Goal: Unclear: Browse casually

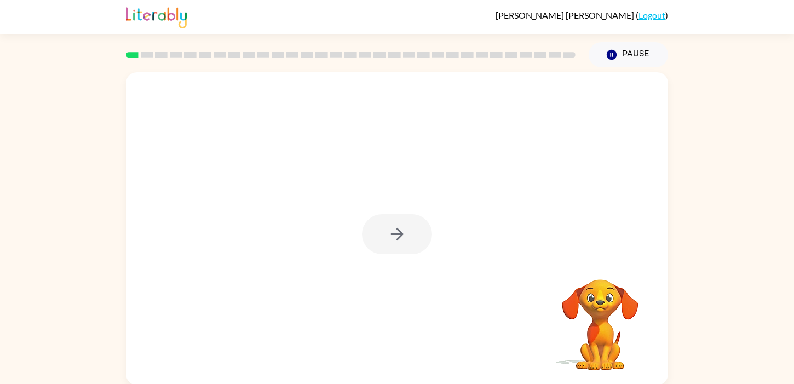
click at [405, 232] on div at bounding box center [397, 234] width 70 height 40
click at [405, 232] on icon "button" at bounding box center [397, 234] width 19 height 19
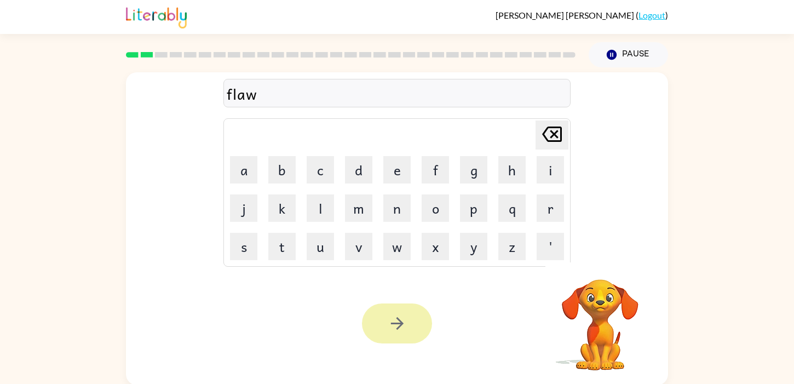
click at [394, 312] on button "button" at bounding box center [397, 323] width 70 height 40
click at [394, 312] on div at bounding box center [397, 323] width 70 height 40
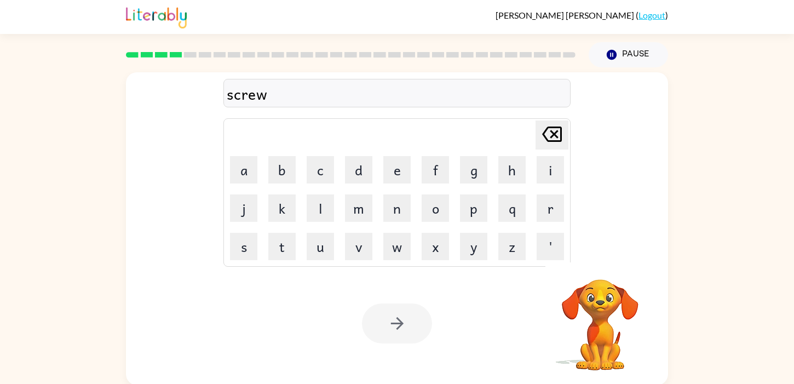
click at [394, 312] on div at bounding box center [397, 323] width 70 height 40
click at [394, 312] on button "button" at bounding box center [397, 323] width 70 height 40
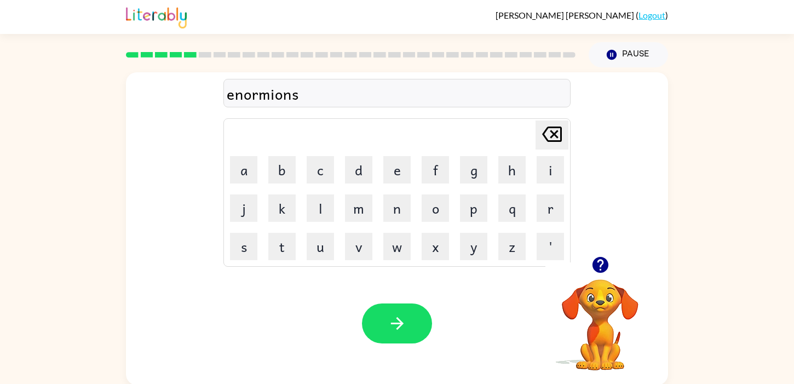
click at [394, 312] on button "button" at bounding box center [397, 323] width 70 height 40
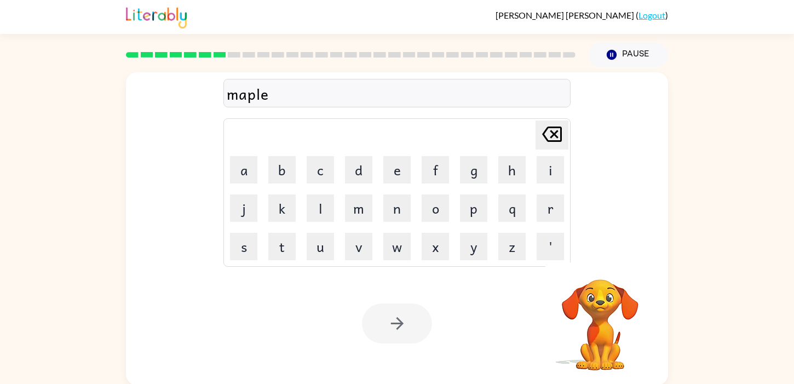
click at [394, 312] on div at bounding box center [397, 323] width 70 height 40
click at [394, 313] on div at bounding box center [397, 323] width 70 height 40
click at [394, 313] on button "button" at bounding box center [397, 323] width 70 height 40
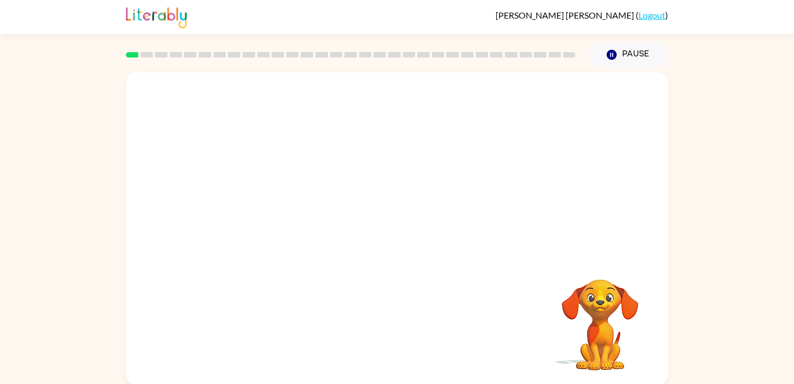
click at [612, 337] on video "Your browser must support playing .mp4 files to use Literably. Please try using…" at bounding box center [601, 317] width 110 height 110
click at [266, 202] on video "Your browser must support playing .mp4 files to use Literably. Please try using…" at bounding box center [397, 164] width 542 height 184
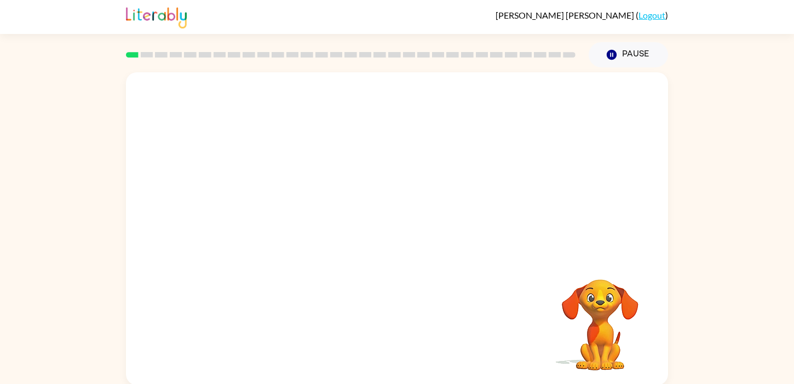
click at [266, 202] on video "Your browser must support playing .mp4 files to use Literably. Please try using…" at bounding box center [397, 164] width 542 height 184
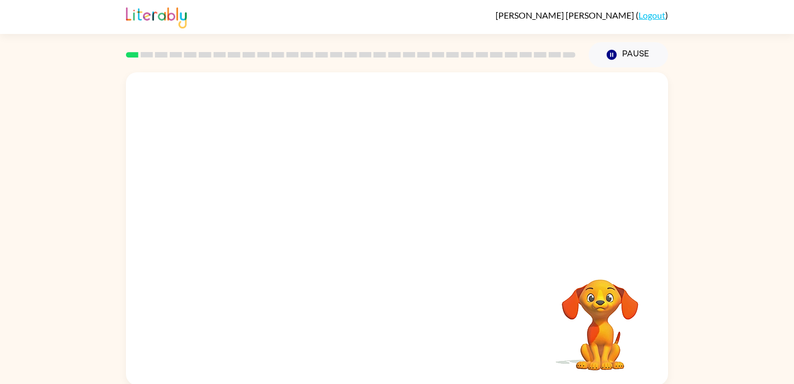
click at [266, 202] on video "Your browser must support playing .mp4 files to use Literably. Please try using…" at bounding box center [397, 164] width 542 height 184
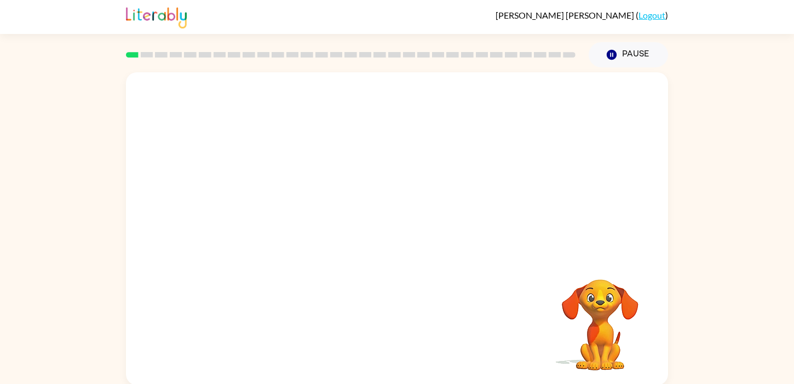
click at [262, 202] on video "Your browser must support playing .mp4 files to use Literably. Please try using…" at bounding box center [397, 164] width 542 height 184
click at [279, 211] on video "Your browser must support playing .mp4 files to use Literably. Please try using…" at bounding box center [397, 164] width 542 height 184
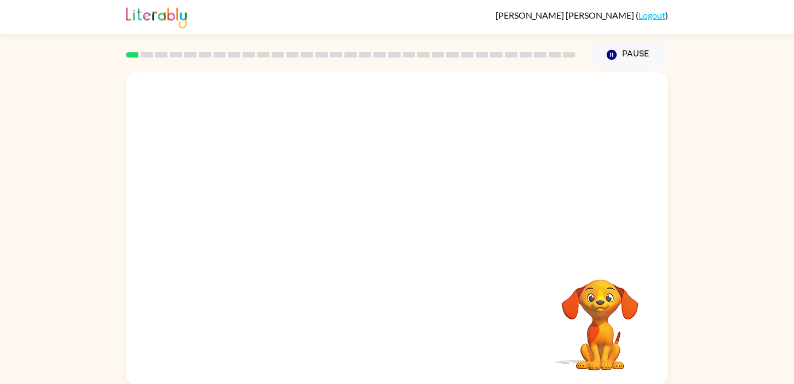
click at [283, 215] on video "Your browser must support playing .mp4 files to use Literably. Please try using…" at bounding box center [397, 164] width 542 height 184
click at [282, 210] on video "Your browser must support playing .mp4 files to use Literably. Please try using…" at bounding box center [397, 164] width 542 height 184
click at [280, 210] on video "Your browser must support playing .mp4 files to use Literably. Please try using…" at bounding box center [397, 164] width 542 height 184
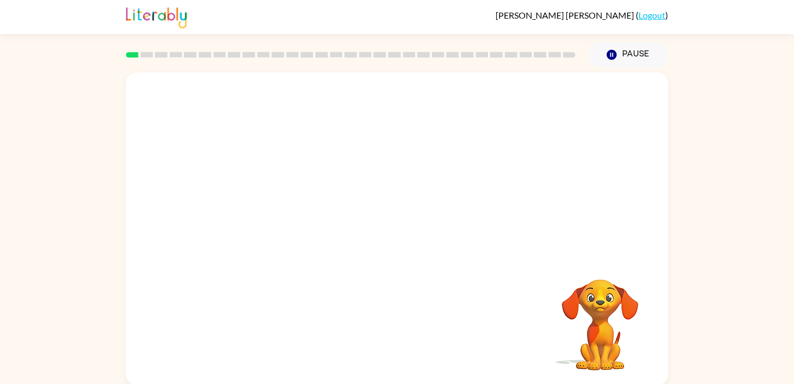
click at [280, 210] on video "Your browser must support playing .mp4 files to use Literably. Please try using…" at bounding box center [397, 164] width 542 height 184
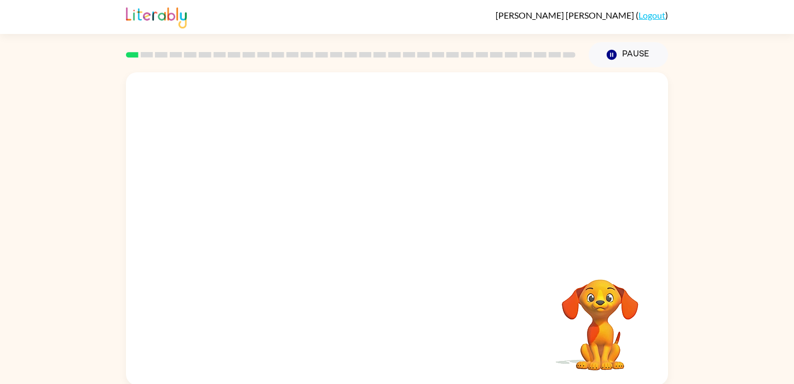
click at [282, 211] on video "Your browser must support playing .mp4 files to use Literably. Please try using…" at bounding box center [397, 164] width 542 height 184
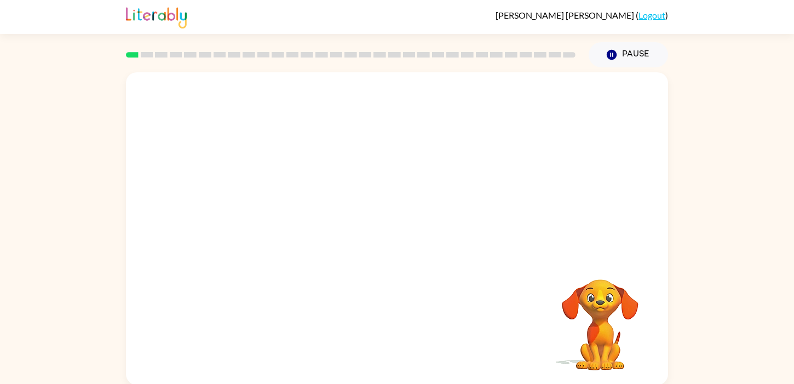
click at [282, 211] on video "Your browser must support playing .mp4 files to use Literably. Please try using…" at bounding box center [397, 164] width 542 height 184
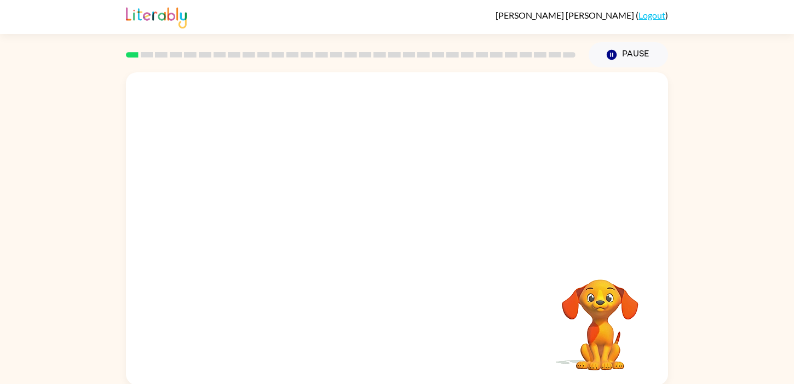
click at [282, 211] on video "Your browser must support playing .mp4 files to use Literably. Please try using…" at bounding box center [397, 164] width 542 height 184
click at [377, 225] on button "button" at bounding box center [397, 234] width 70 height 40
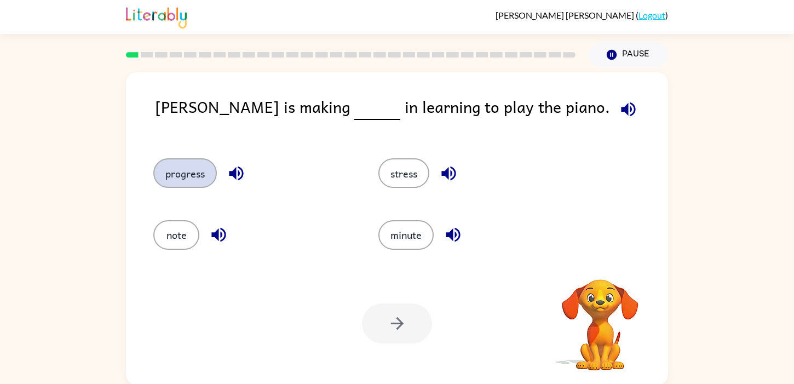
click at [190, 179] on button "progress" at bounding box center [185, 173] width 64 height 30
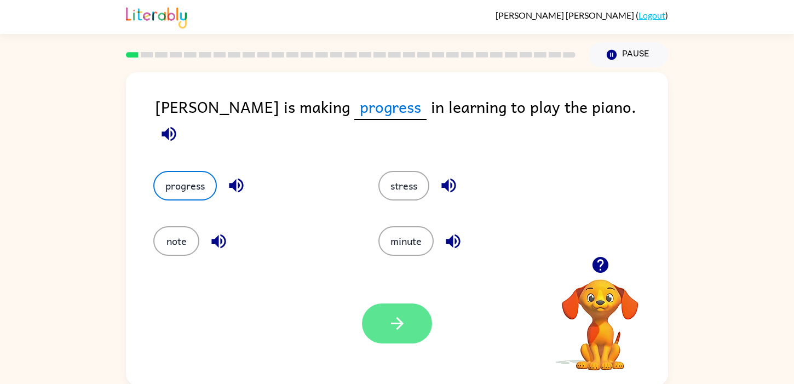
click at [389, 314] on icon "button" at bounding box center [397, 323] width 19 height 19
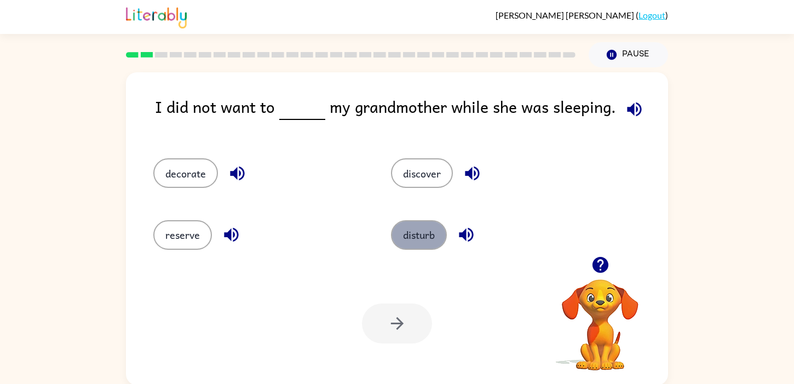
click at [402, 239] on button "disturb" at bounding box center [419, 235] width 56 height 30
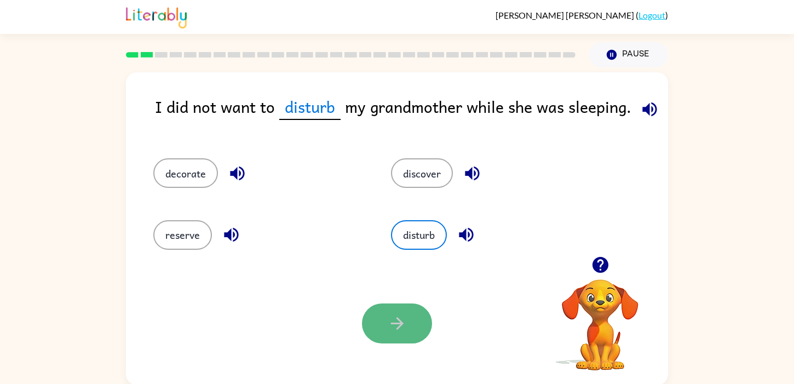
click at [379, 324] on button "button" at bounding box center [397, 323] width 70 height 40
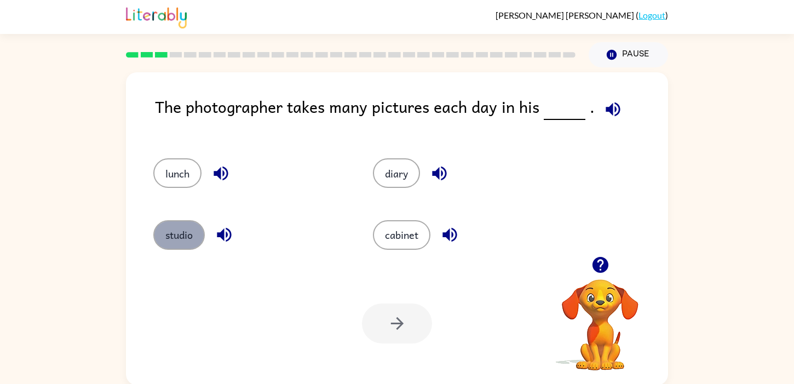
click at [191, 227] on button "studio" at bounding box center [178, 235] width 51 height 30
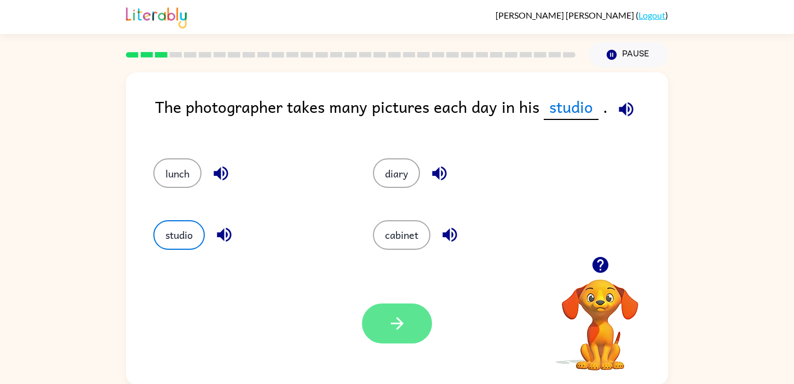
click at [383, 307] on button "button" at bounding box center [397, 323] width 70 height 40
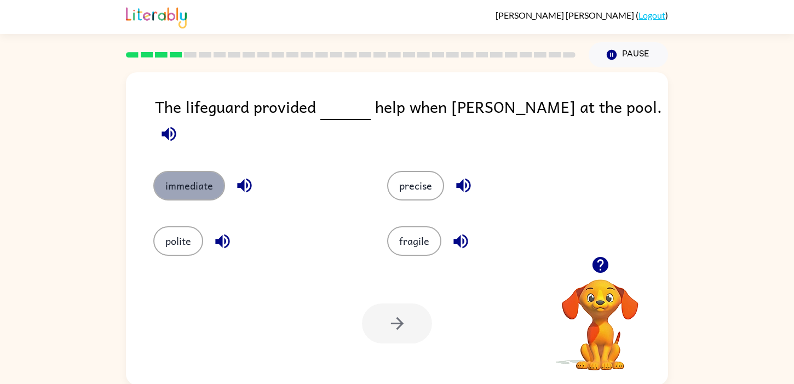
click at [186, 179] on button "immediate" at bounding box center [189, 186] width 72 height 30
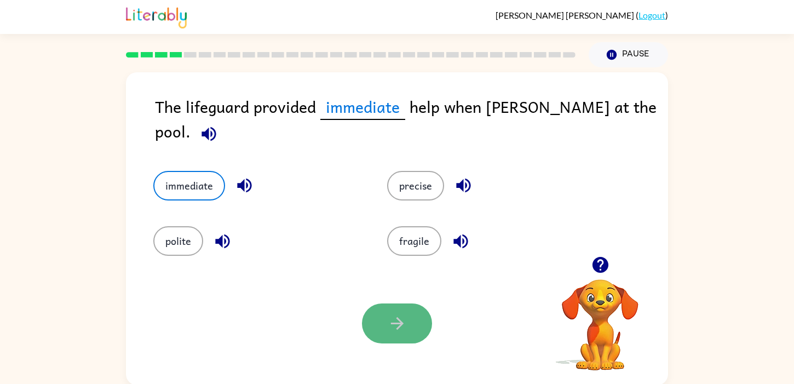
click at [404, 314] on icon "button" at bounding box center [397, 323] width 19 height 19
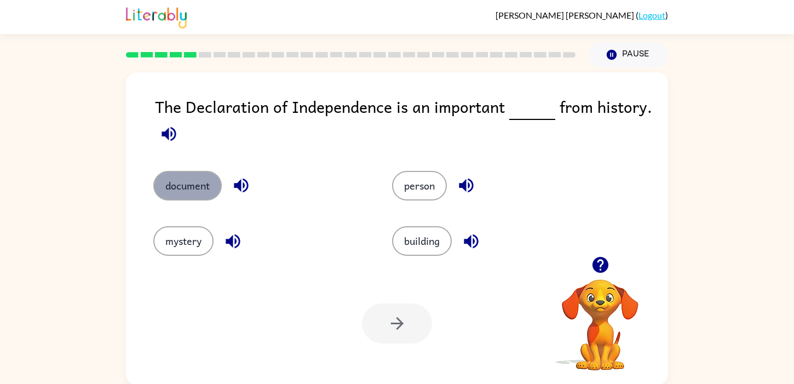
click at [207, 193] on button "document" at bounding box center [187, 186] width 68 height 30
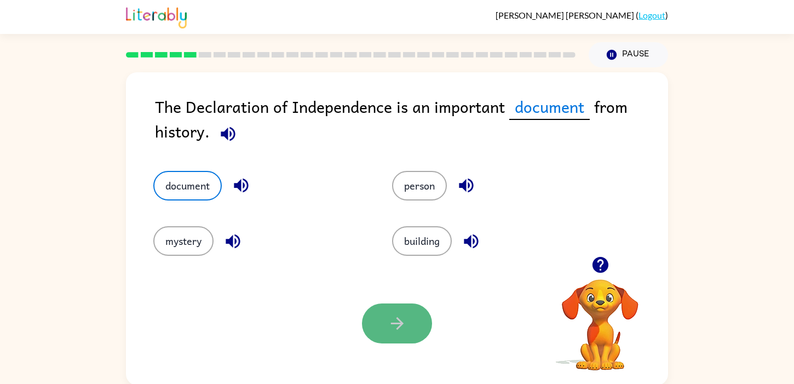
click at [412, 324] on button "button" at bounding box center [397, 323] width 70 height 40
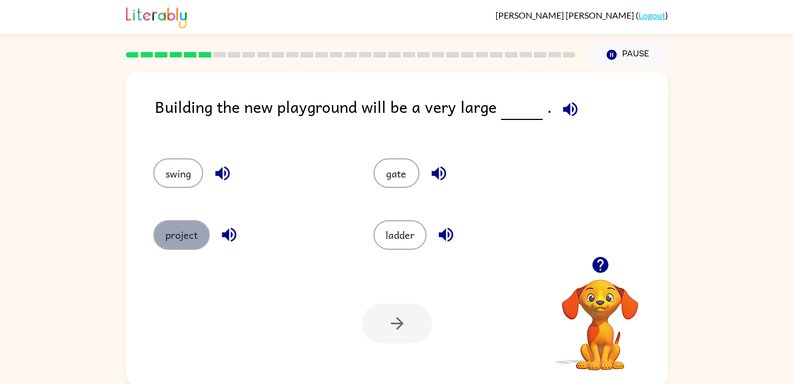
click at [176, 239] on button "project" at bounding box center [181, 235] width 56 height 30
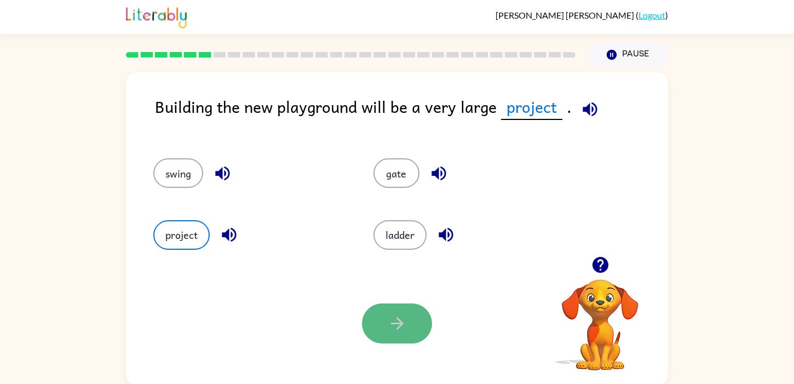
click at [390, 312] on button "button" at bounding box center [397, 323] width 70 height 40
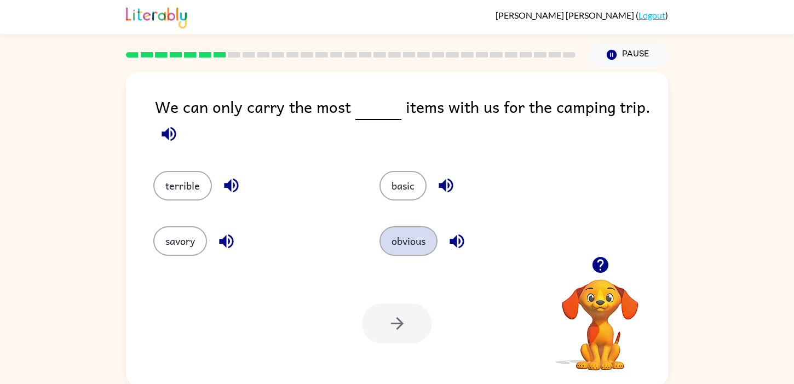
click at [402, 238] on button "obvious" at bounding box center [409, 241] width 58 height 30
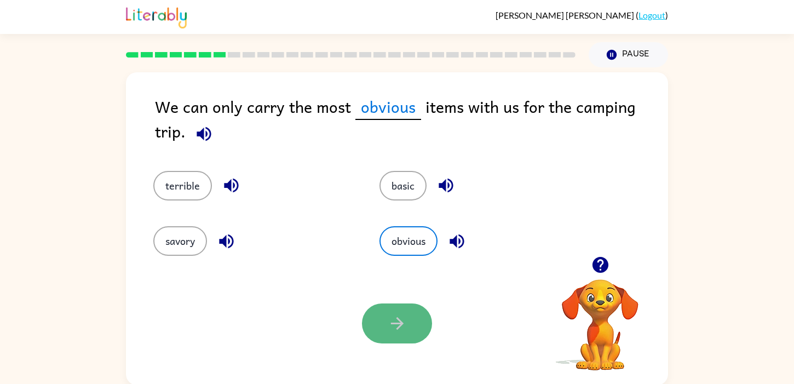
click at [376, 320] on button "button" at bounding box center [397, 323] width 70 height 40
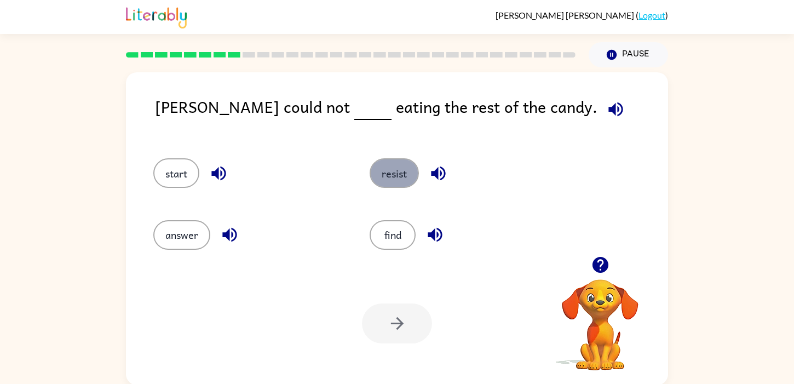
click at [393, 167] on button "resist" at bounding box center [394, 173] width 49 height 30
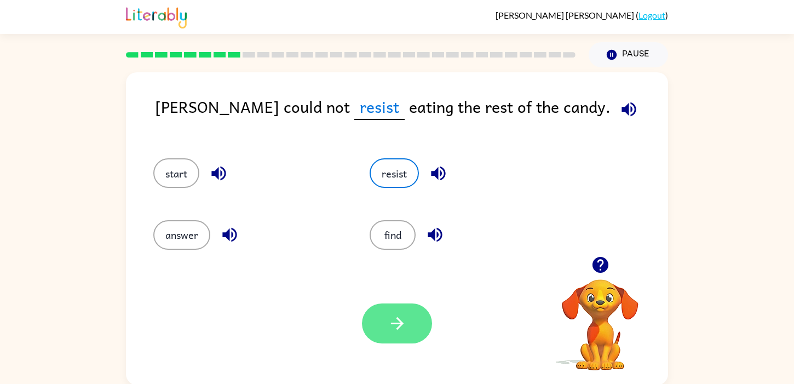
click at [394, 310] on button "button" at bounding box center [397, 323] width 70 height 40
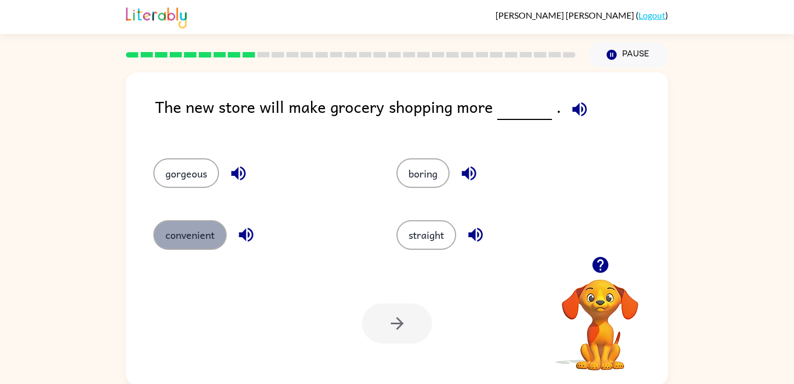
click at [176, 231] on button "convenient" at bounding box center [189, 235] width 73 height 30
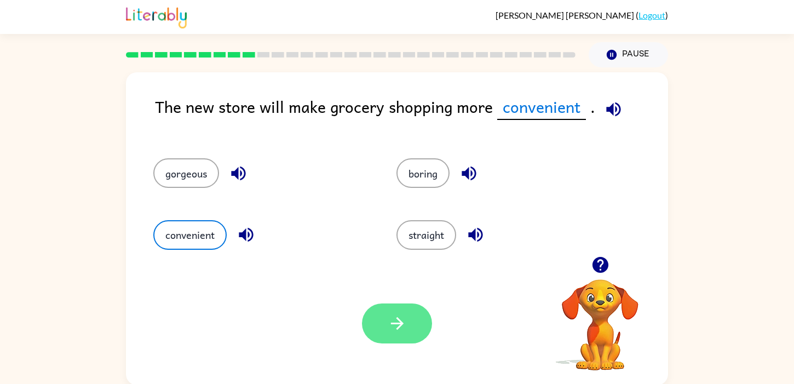
click at [393, 339] on button "button" at bounding box center [397, 323] width 70 height 40
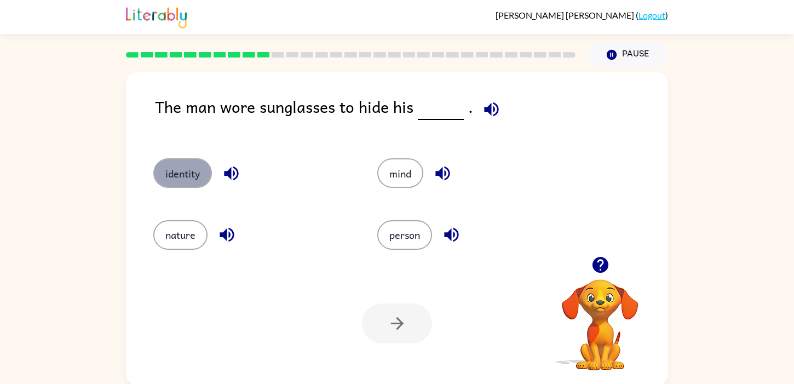
click at [207, 172] on button "identity" at bounding box center [182, 173] width 59 height 30
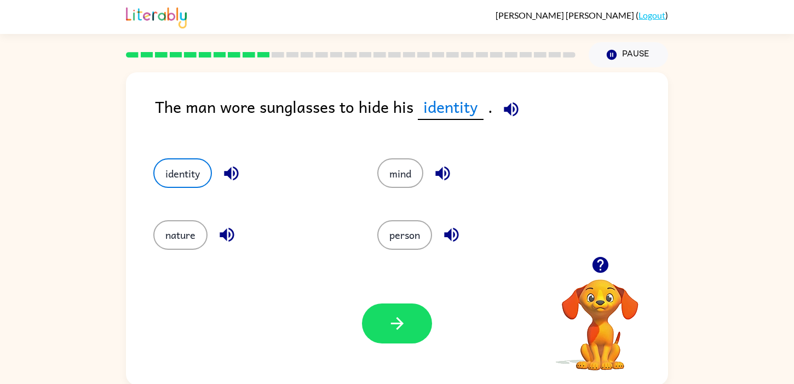
click at [408, 302] on div "Your browser must support playing .mp4 files to use Literably. Please try using…" at bounding box center [397, 323] width 542 height 123
click at [417, 347] on div "Your browser must support playing .mp4 files to use Literably. Please try using…" at bounding box center [397, 323] width 542 height 123
click at [417, 334] on button "button" at bounding box center [397, 323] width 70 height 40
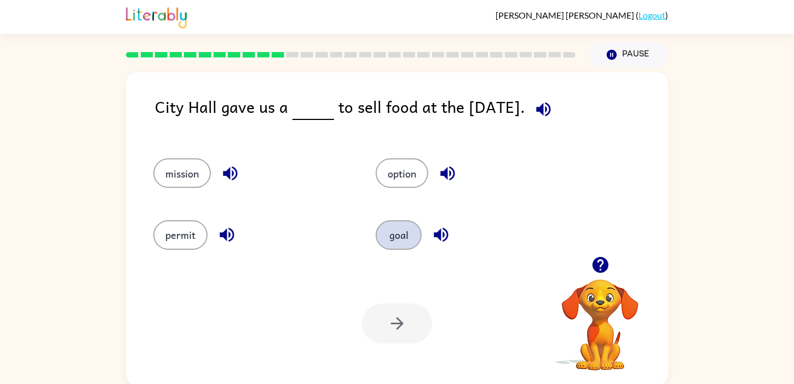
click at [396, 237] on button "goal" at bounding box center [399, 235] width 46 height 30
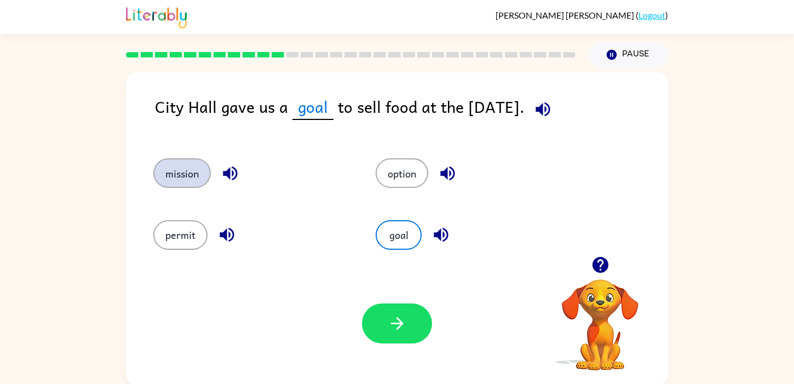
click at [195, 183] on button "mission" at bounding box center [182, 173] width 58 height 30
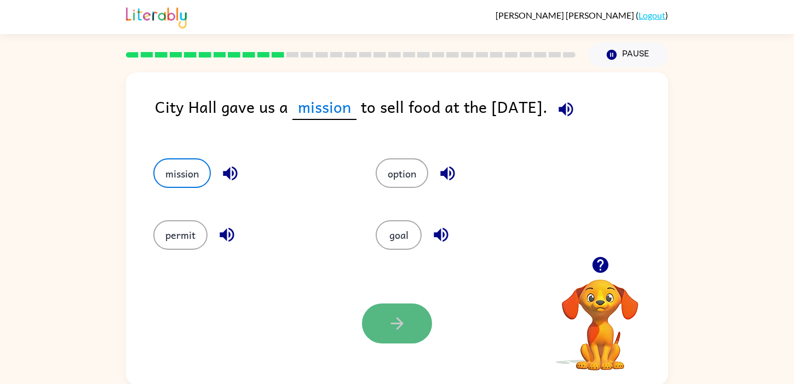
click at [398, 331] on icon "button" at bounding box center [397, 323] width 19 height 19
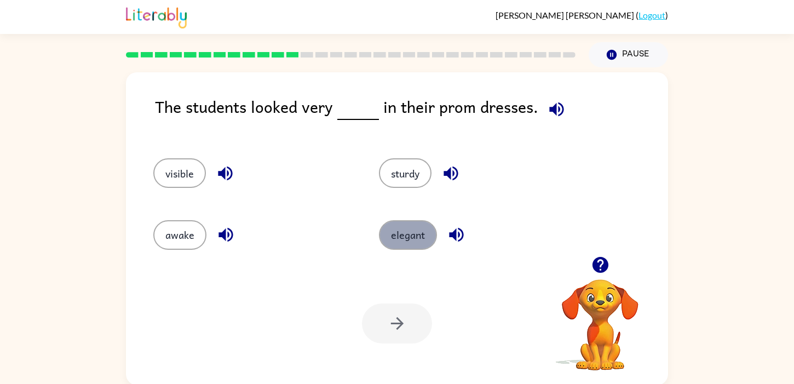
click at [415, 245] on button "elegant" at bounding box center [408, 235] width 58 height 30
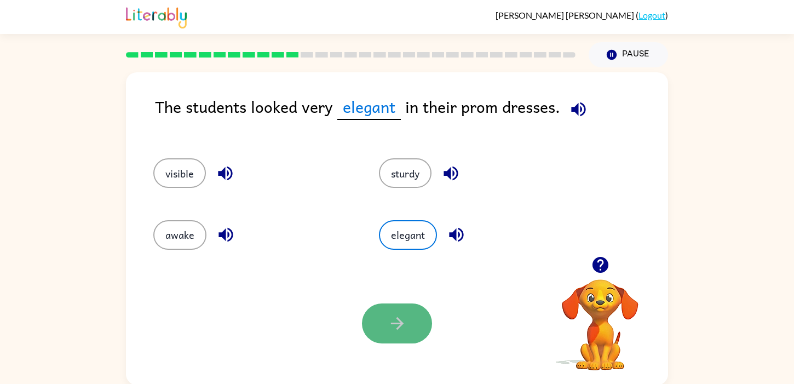
click at [404, 322] on icon "button" at bounding box center [397, 323] width 19 height 19
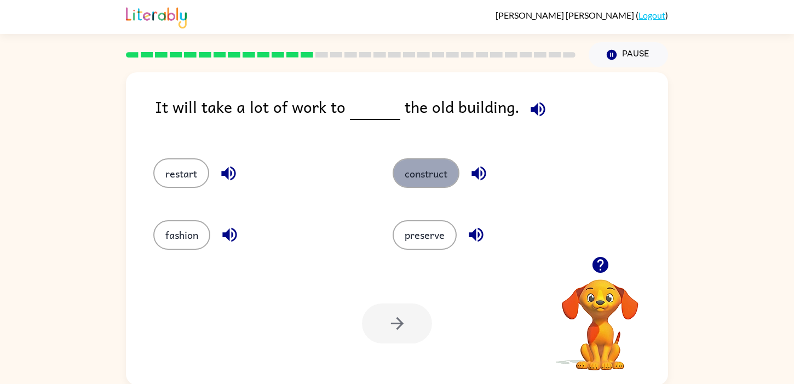
click at [425, 181] on button "construct" at bounding box center [426, 173] width 67 height 30
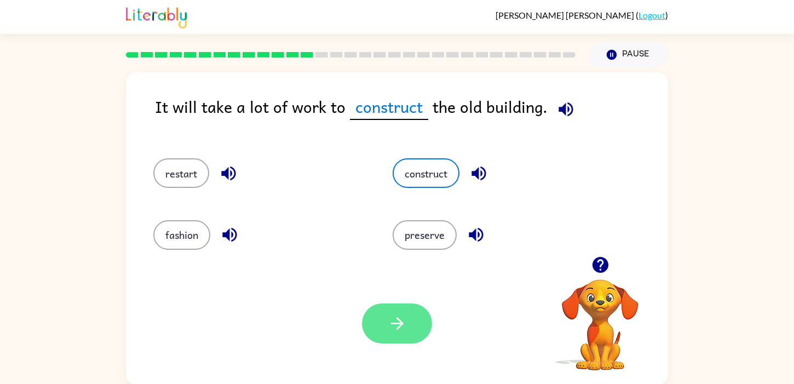
click at [397, 309] on button "button" at bounding box center [397, 323] width 70 height 40
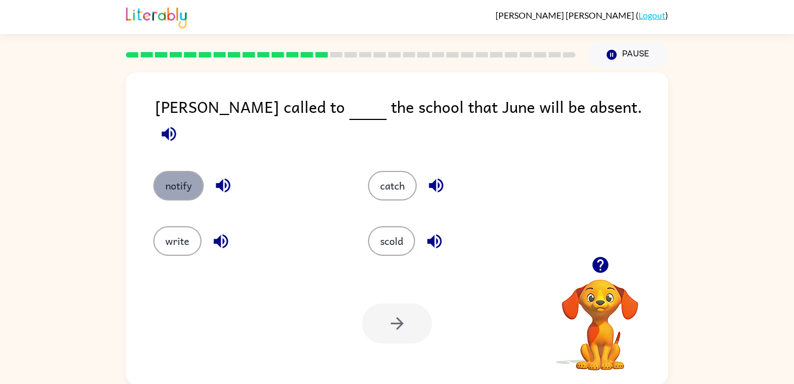
click at [189, 171] on button "notify" at bounding box center [178, 186] width 50 height 30
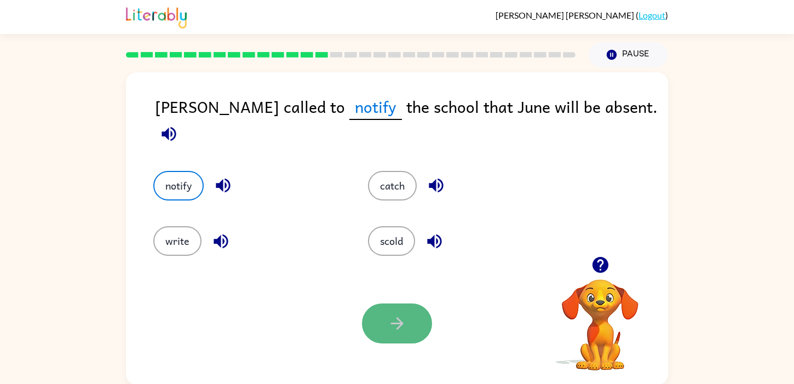
click at [363, 319] on button "button" at bounding box center [397, 323] width 70 height 40
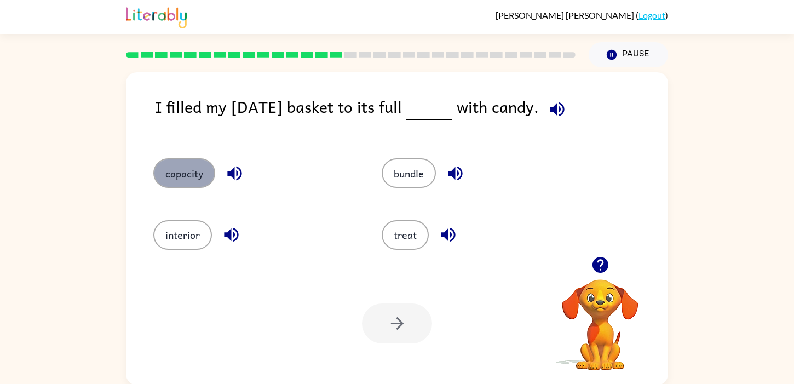
click at [199, 170] on button "capacity" at bounding box center [184, 173] width 62 height 30
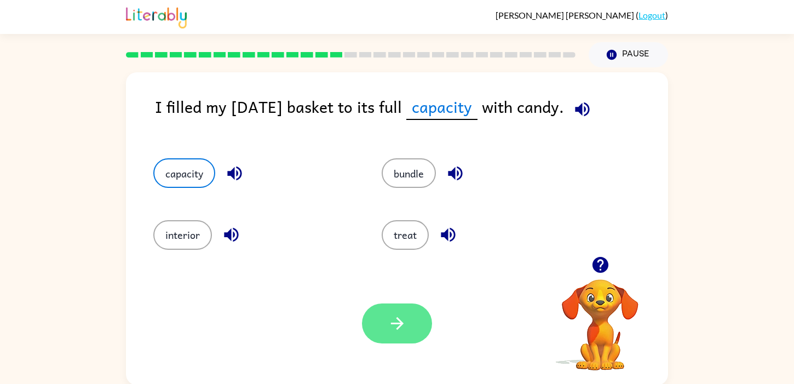
click at [402, 325] on icon "button" at bounding box center [397, 323] width 13 height 13
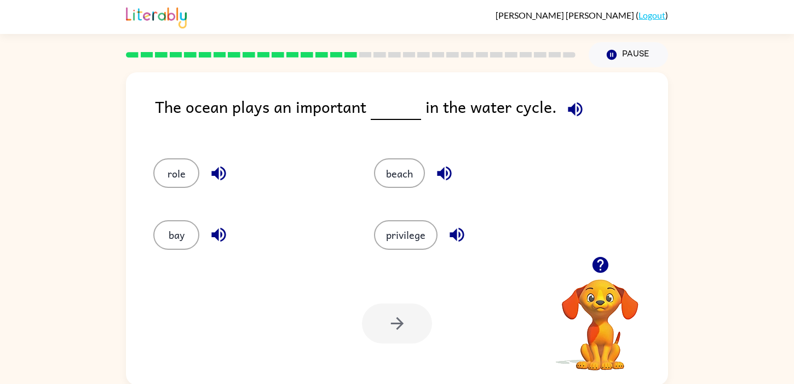
click at [182, 188] on div "role" at bounding box center [243, 168] width 221 height 61
click at [179, 180] on button "role" at bounding box center [176, 173] width 46 height 30
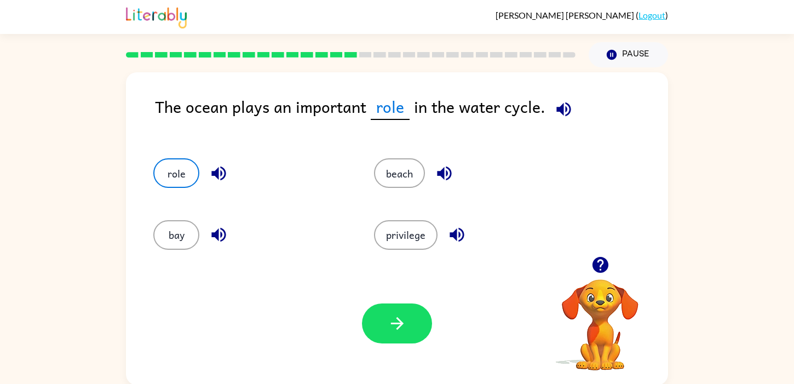
click at [414, 350] on div "Your browser must support playing .mp4 files to use Literably. Please try using…" at bounding box center [397, 323] width 542 height 123
click at [414, 343] on button "button" at bounding box center [397, 323] width 70 height 40
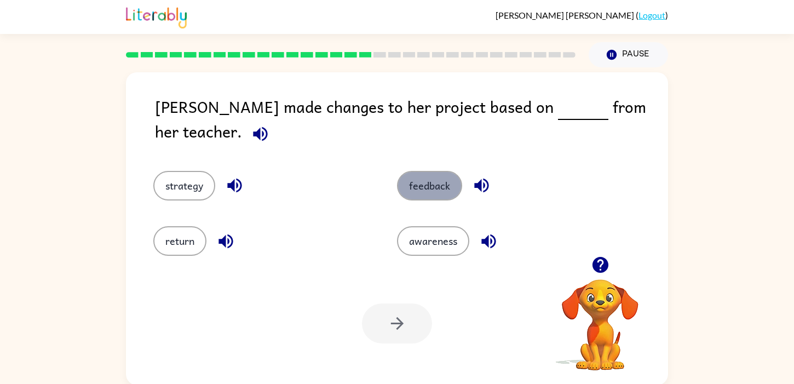
click at [425, 178] on button "feedback" at bounding box center [429, 186] width 65 height 30
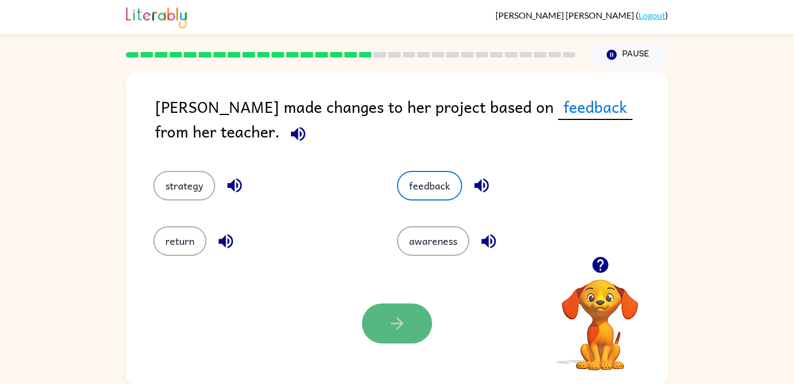
click at [395, 322] on icon "button" at bounding box center [397, 323] width 19 height 19
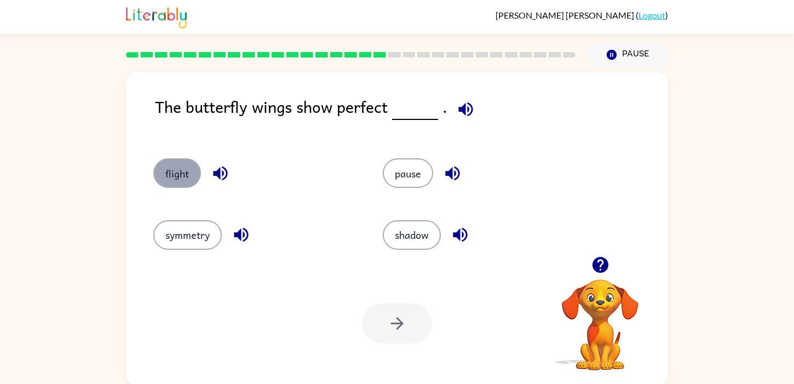
click at [181, 188] on button "flight" at bounding box center [177, 173] width 48 height 30
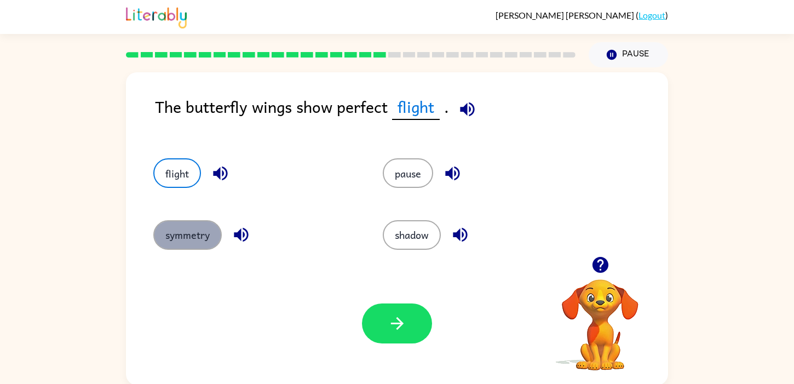
click at [197, 232] on button "symmetry" at bounding box center [187, 235] width 68 height 30
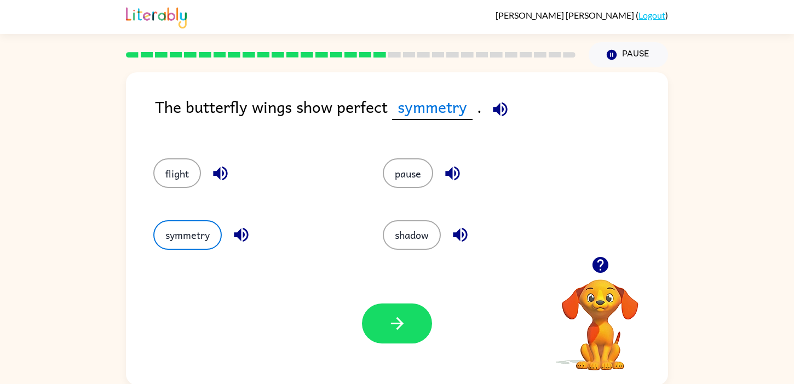
click at [442, 337] on div "Your browser must support playing .mp4 files to use Literably. Please try using…" at bounding box center [397, 323] width 542 height 123
click at [426, 336] on button "button" at bounding box center [397, 323] width 70 height 40
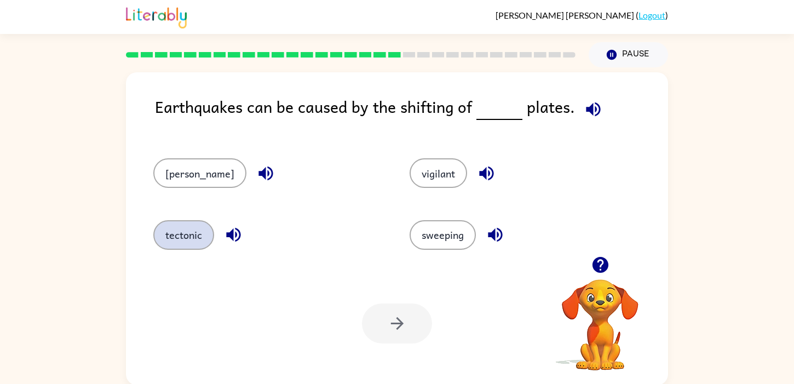
click at [193, 230] on button "tectonic" at bounding box center [183, 235] width 61 height 30
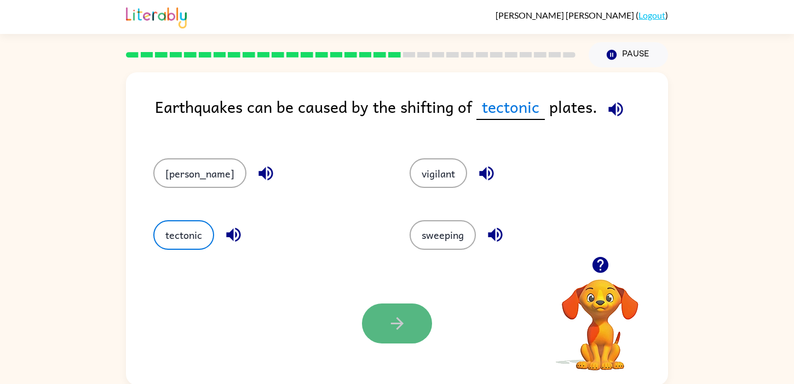
click at [374, 325] on button "button" at bounding box center [397, 323] width 70 height 40
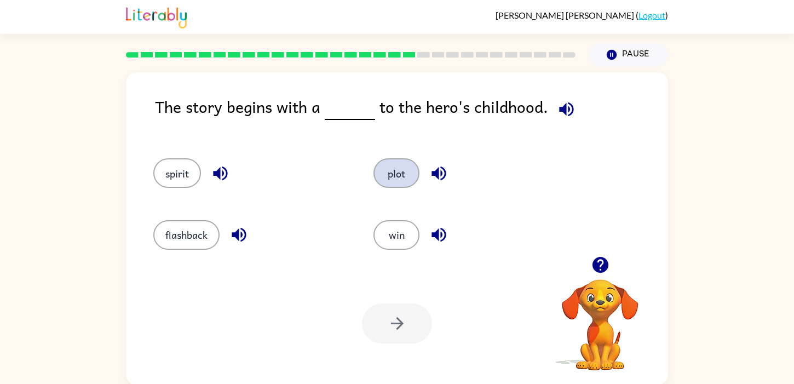
click at [390, 181] on button "plot" at bounding box center [397, 173] width 46 height 30
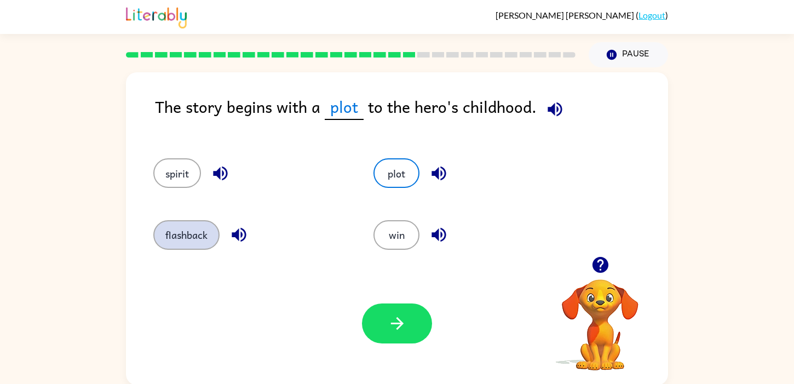
click at [186, 227] on button "flashback" at bounding box center [186, 235] width 66 height 30
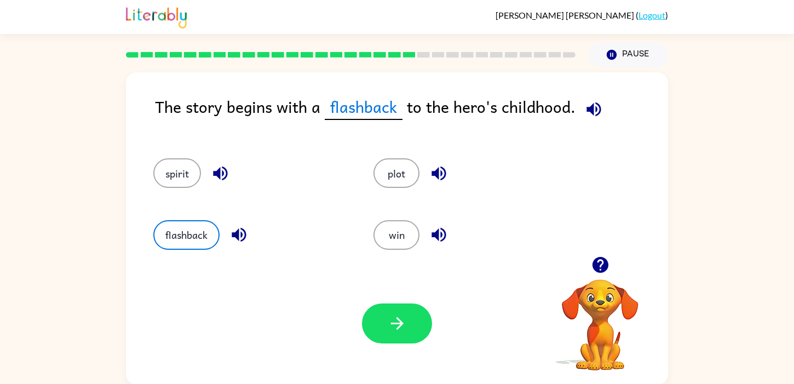
click at [401, 328] on icon "button" at bounding box center [397, 323] width 19 height 19
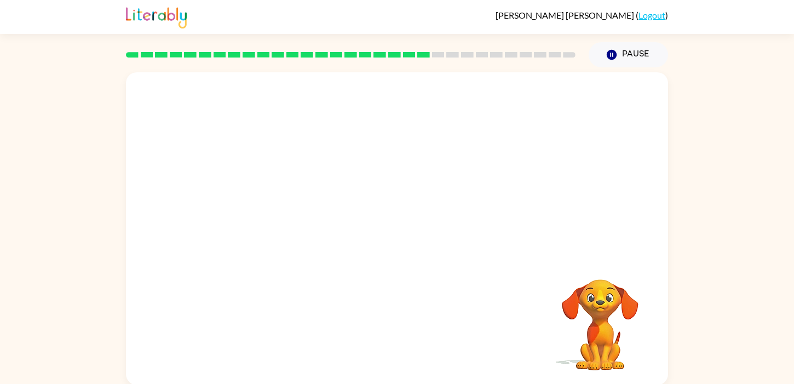
click at [399, 330] on div "Your browser must support playing .mp4 files to use Literably. Please try using…" at bounding box center [397, 228] width 542 height 313
click at [287, 240] on video "Your browser must support playing .mp4 files to use Literably. Please try using…" at bounding box center [397, 164] width 542 height 184
click at [293, 196] on video "Your browser must support playing .mp4 files to use Literably. Please try using…" at bounding box center [397, 164] width 542 height 184
click at [293, 215] on video "Your browser must support playing .mp4 files to use Literably. Please try using…" at bounding box center [397, 164] width 542 height 184
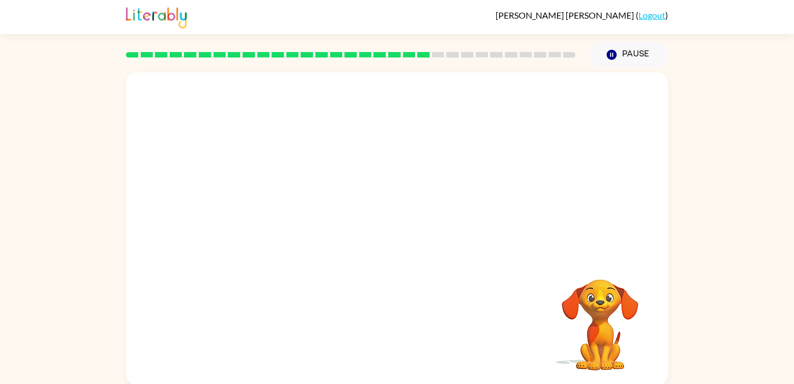
click at [293, 215] on video "Your browser must support playing .mp4 files to use Literably. Please try using…" at bounding box center [397, 164] width 542 height 184
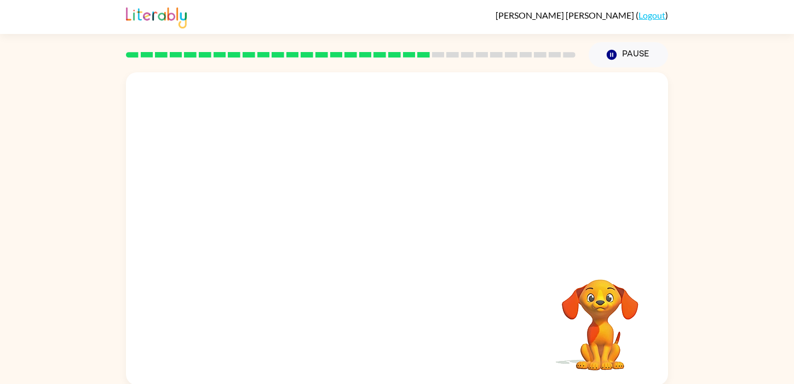
click at [293, 215] on video "Your browser must support playing .mp4 files to use Literably. Please try using…" at bounding box center [397, 164] width 542 height 184
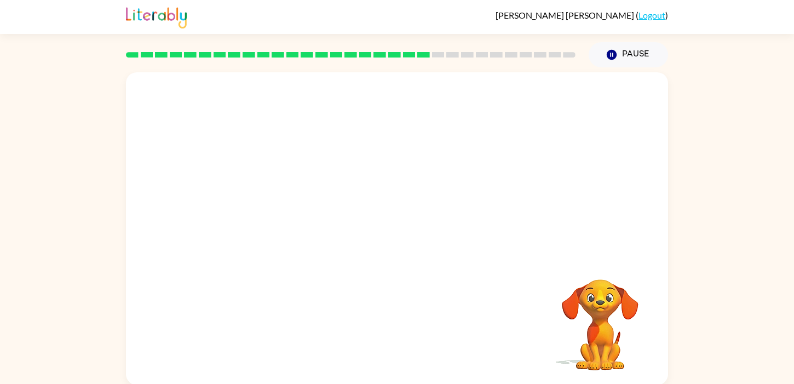
click at [293, 215] on video "Your browser must support playing .mp4 files to use Literably. Please try using…" at bounding box center [397, 164] width 542 height 184
click at [297, 216] on video "Your browser must support playing .mp4 files to use Literably. Please try using…" at bounding box center [397, 164] width 542 height 184
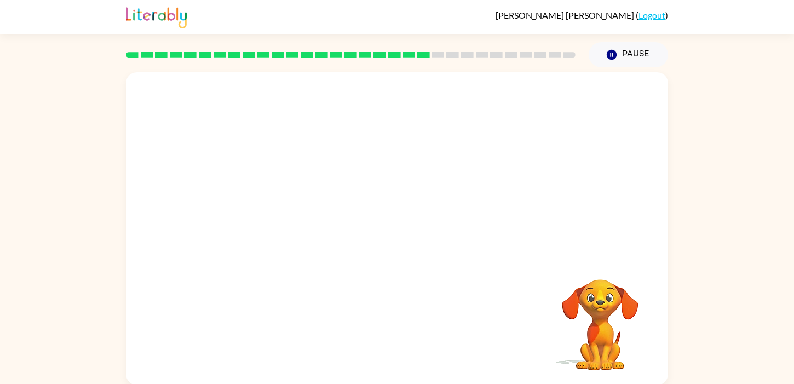
click at [297, 216] on video "Your browser must support playing .mp4 files to use Literably. Please try using…" at bounding box center [397, 164] width 542 height 184
click at [347, 221] on video "Your browser must support playing .mp4 files to use Literably. Please try using…" at bounding box center [397, 164] width 542 height 184
click at [345, 221] on video "Your browser must support playing .mp4 files to use Literably. Please try using…" at bounding box center [397, 164] width 542 height 184
click at [281, 231] on video "Your browser must support playing .mp4 files to use Literably. Please try using…" at bounding box center [397, 164] width 542 height 184
click at [285, 226] on video "Your browser must support playing .mp4 files to use Literably. Please try using…" at bounding box center [397, 164] width 542 height 184
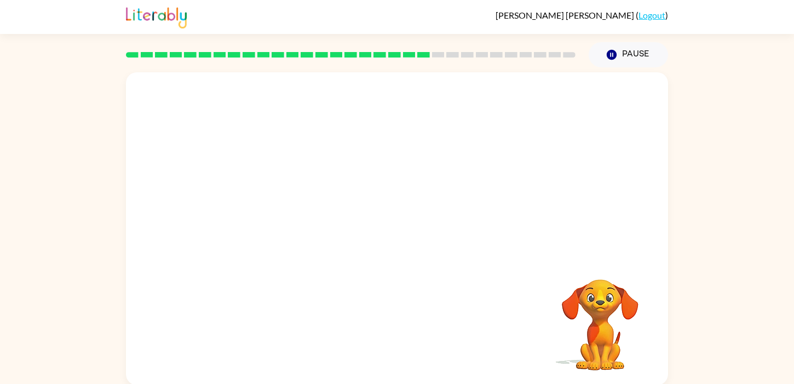
click at [285, 226] on video "Your browser must support playing .mp4 files to use Literably. Please try using…" at bounding box center [397, 164] width 542 height 184
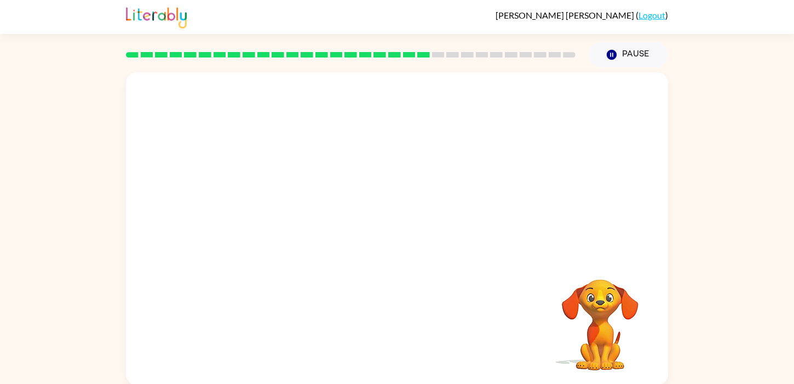
click at [285, 226] on video "Your browser must support playing .mp4 files to use Literably. Please try using…" at bounding box center [397, 164] width 542 height 184
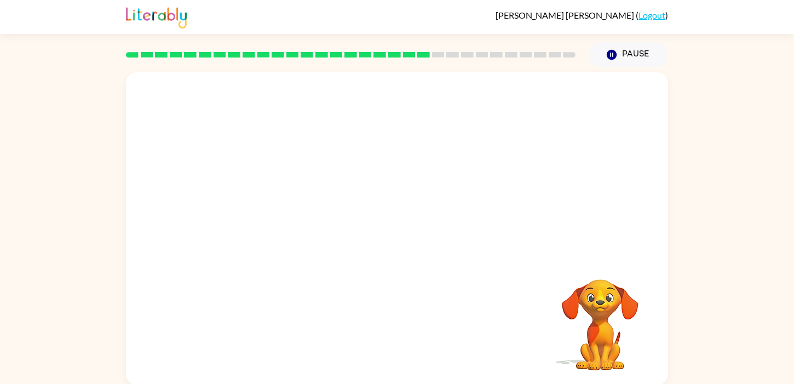
click at [285, 226] on video "Your browser must support playing .mp4 files to use Literably. Please try using…" at bounding box center [397, 164] width 542 height 184
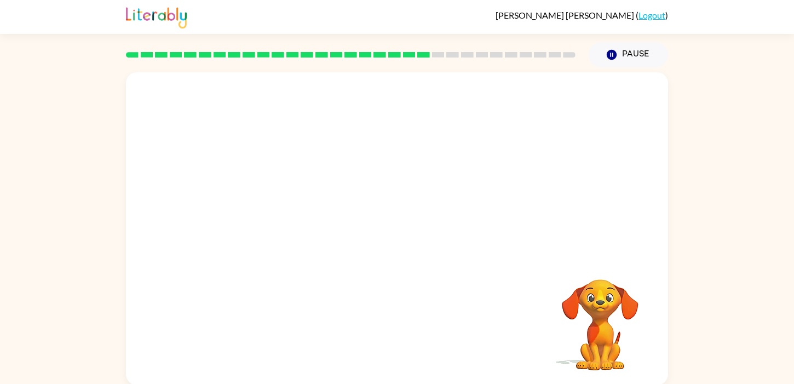
click at [285, 226] on video "Your browser must support playing .mp4 files to use Literably. Please try using…" at bounding box center [397, 164] width 542 height 184
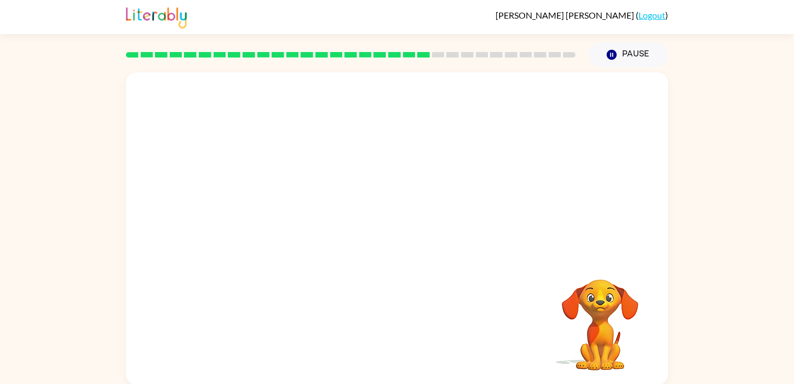
click at [285, 226] on video "Your browser must support playing .mp4 files to use Literably. Please try using…" at bounding box center [397, 164] width 542 height 184
click at [284, 226] on video "Your browser must support playing .mp4 files to use Literably. Please try using…" at bounding box center [397, 164] width 542 height 184
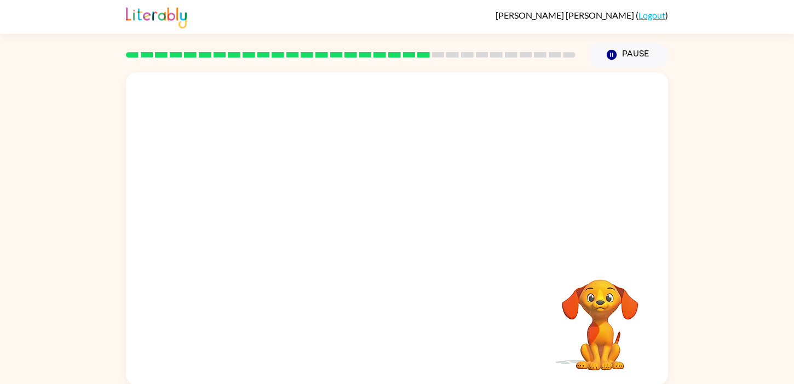
click at [284, 226] on video "Your browser must support playing .mp4 files to use Literably. Please try using…" at bounding box center [397, 164] width 542 height 184
click at [285, 226] on video "Your browser must support playing .mp4 files to use Literably. Please try using…" at bounding box center [397, 164] width 542 height 184
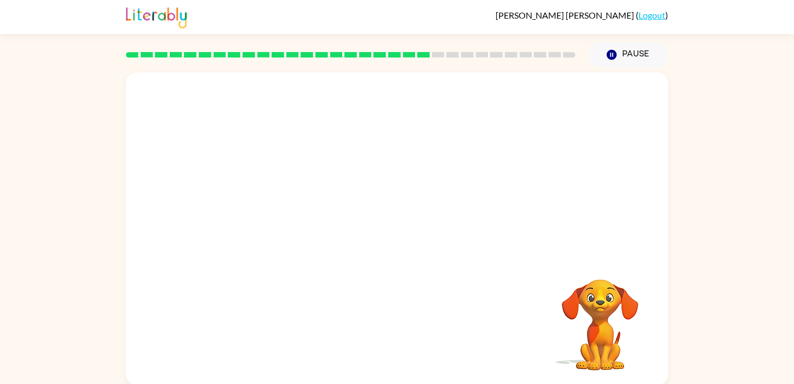
click at [281, 224] on video "Your browser must support playing .mp4 files to use Literably. Please try using…" at bounding box center [397, 164] width 542 height 184
click at [282, 224] on div at bounding box center [397, 228] width 542 height 313
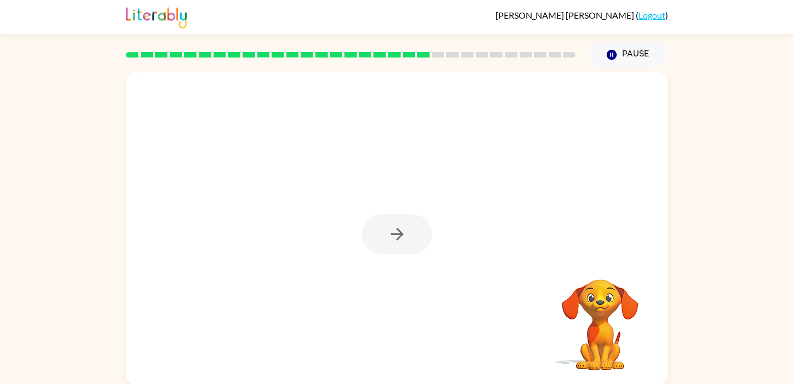
click at [282, 224] on div at bounding box center [397, 228] width 542 height 313
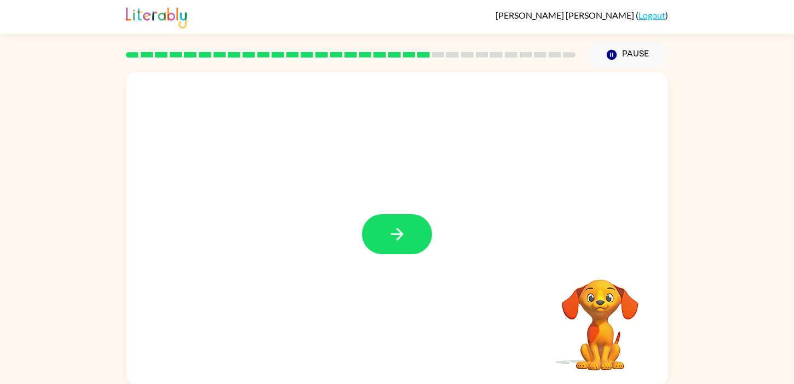
click at [282, 224] on div at bounding box center [397, 228] width 542 height 313
click at [284, 224] on div at bounding box center [397, 228] width 542 height 313
click at [393, 239] on icon "button" at bounding box center [397, 234] width 19 height 19
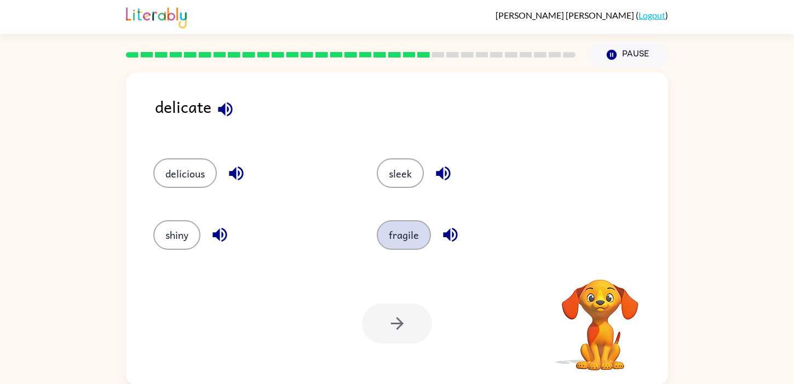
click at [406, 240] on button "fragile" at bounding box center [404, 235] width 54 height 30
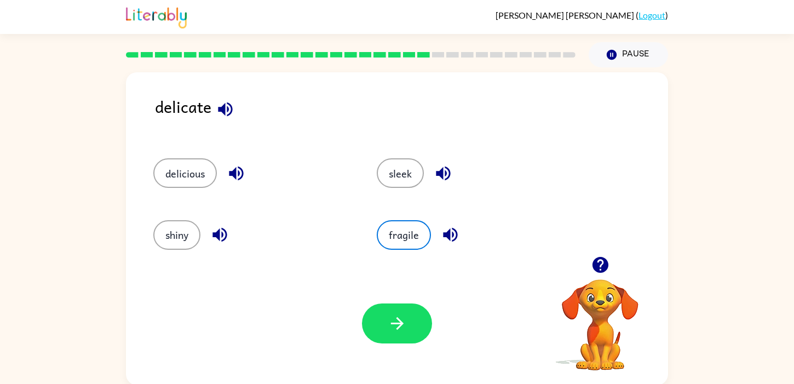
click at [410, 345] on div "Your browser must support playing .mp4 files to use Literably. Please try using…" at bounding box center [397, 323] width 542 height 123
click at [410, 334] on button "button" at bounding box center [397, 323] width 70 height 40
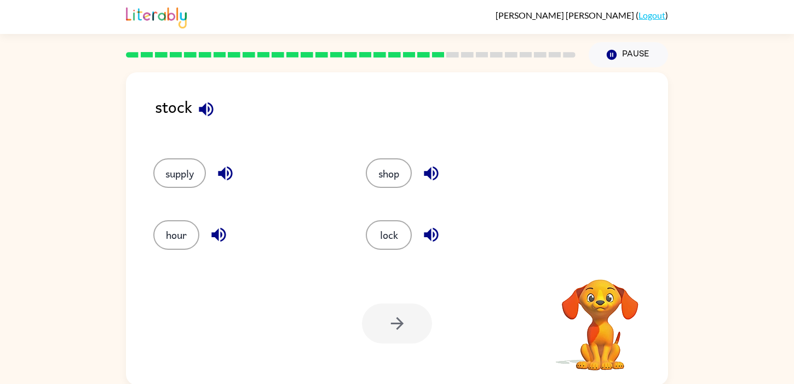
click at [182, 190] on div "supply" at bounding box center [239, 168] width 213 height 61
click at [182, 181] on button "supply" at bounding box center [179, 173] width 53 height 30
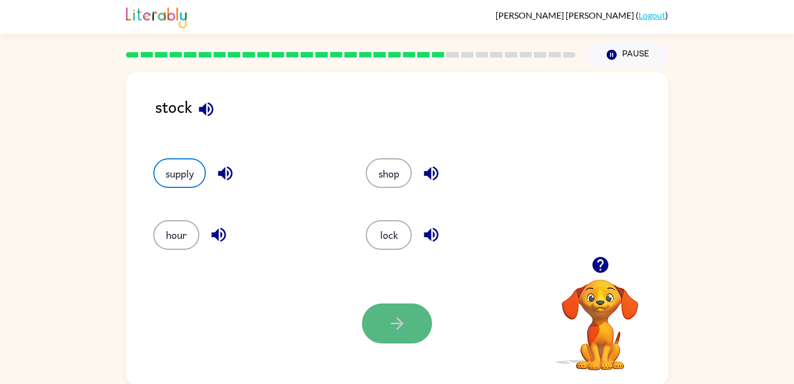
click at [402, 323] on icon "button" at bounding box center [397, 323] width 13 height 13
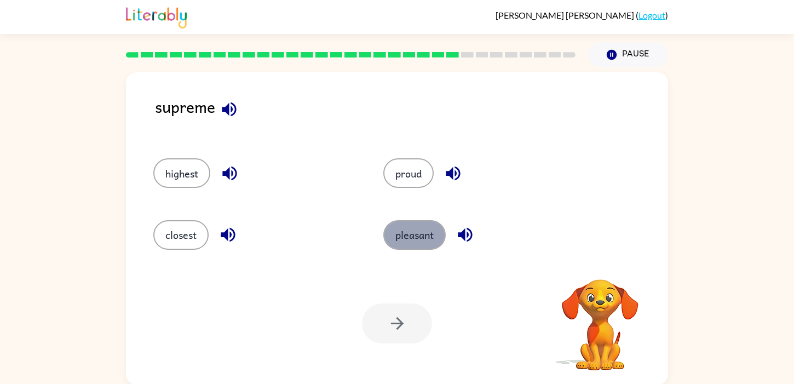
click at [406, 239] on button "pleasant" at bounding box center [414, 235] width 62 height 30
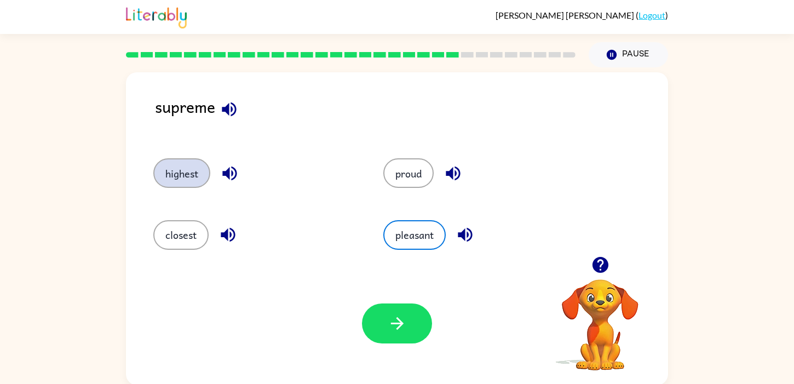
click at [180, 176] on button "highest" at bounding box center [181, 173] width 57 height 30
click at [405, 359] on div "Your browser must support playing .mp4 files to use Literably. Please try using…" at bounding box center [397, 323] width 542 height 123
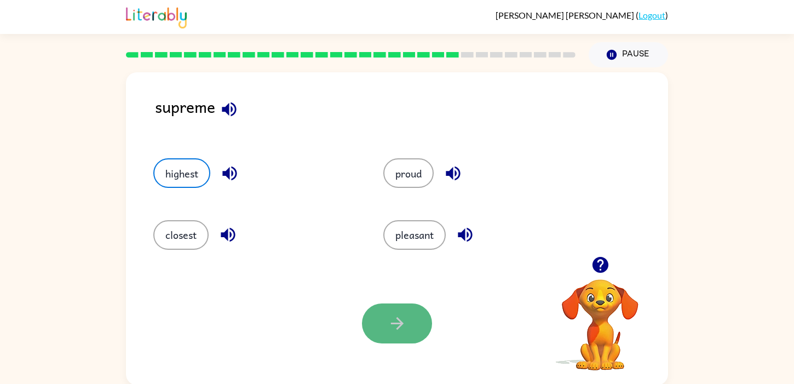
click at [405, 330] on icon "button" at bounding box center [397, 323] width 19 height 19
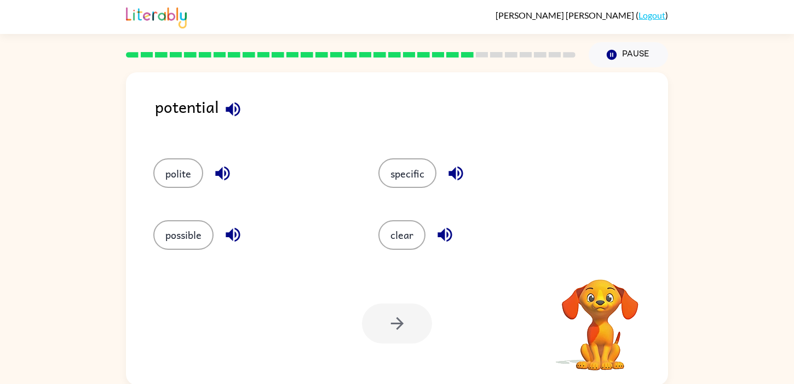
click at [417, 258] on div "clear" at bounding box center [470, 229] width 225 height 61
click at [187, 178] on button "polite" at bounding box center [178, 173] width 50 height 30
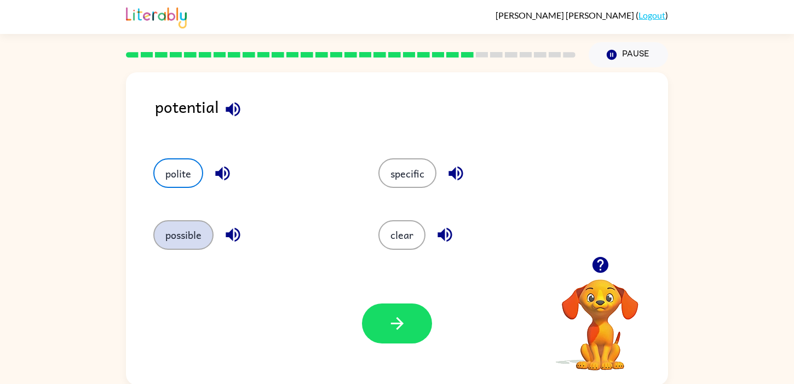
click at [187, 222] on button "possible" at bounding box center [183, 235] width 60 height 30
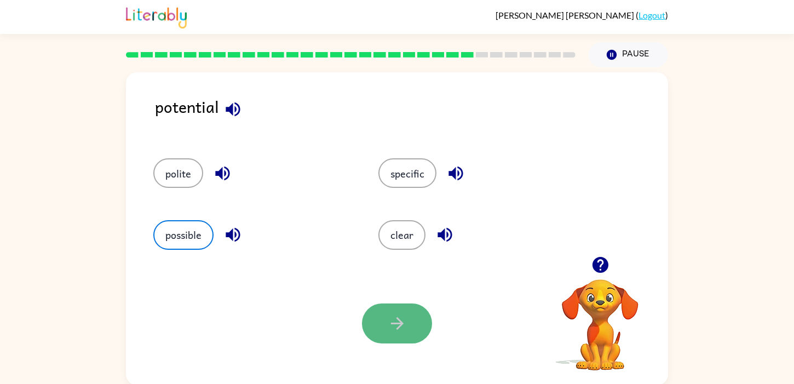
click at [387, 329] on button "button" at bounding box center [397, 323] width 70 height 40
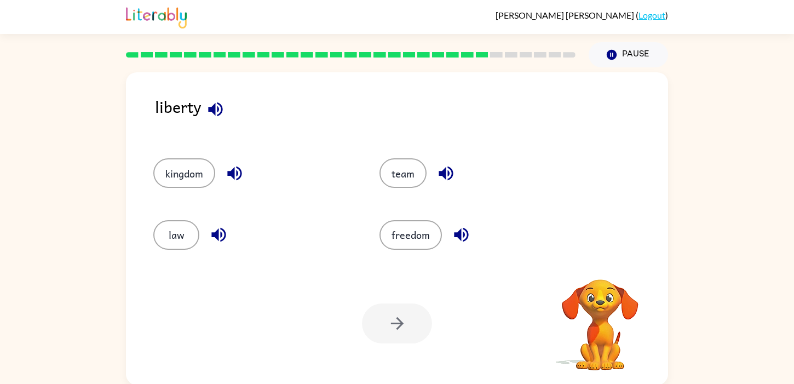
click at [404, 253] on div "freedom" at bounding box center [472, 229] width 226 height 61
click at [404, 237] on button "freedom" at bounding box center [411, 235] width 62 height 30
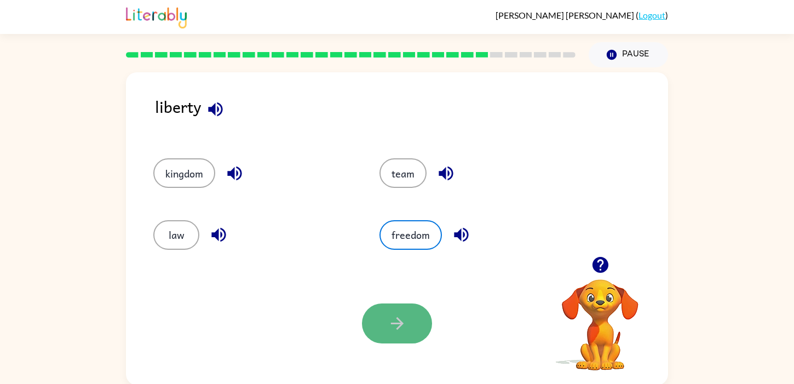
click at [371, 331] on button "button" at bounding box center [397, 323] width 70 height 40
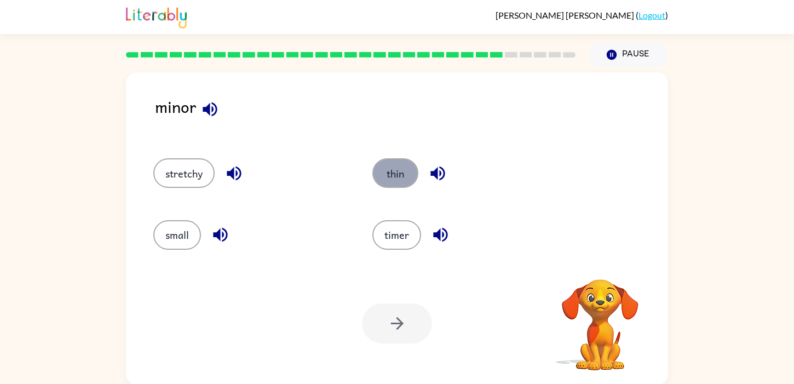
click at [392, 174] on button "thin" at bounding box center [396, 173] width 46 height 30
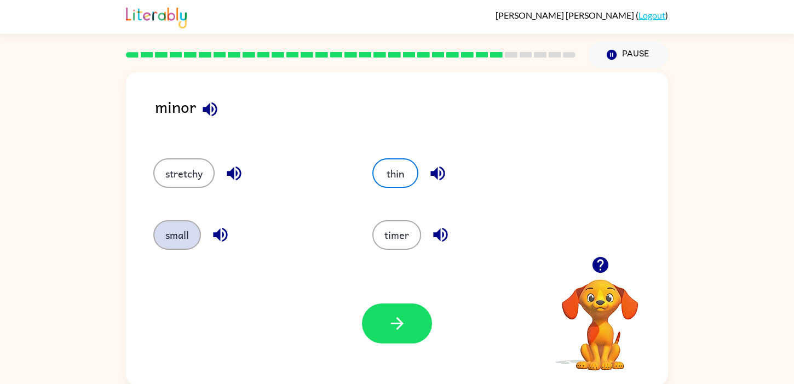
click at [181, 245] on button "small" at bounding box center [177, 235] width 48 height 30
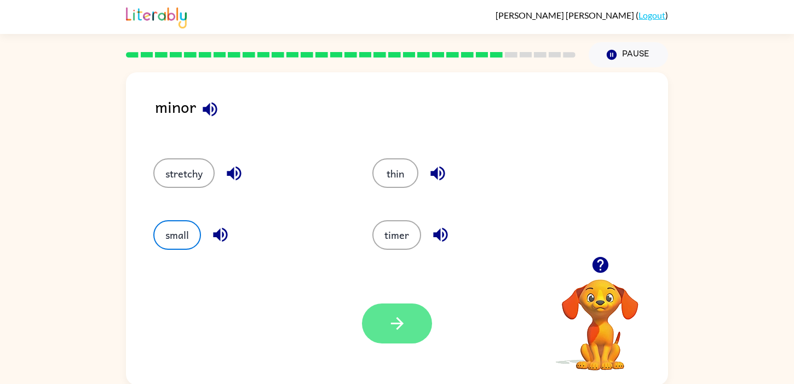
click at [376, 319] on button "button" at bounding box center [397, 323] width 70 height 40
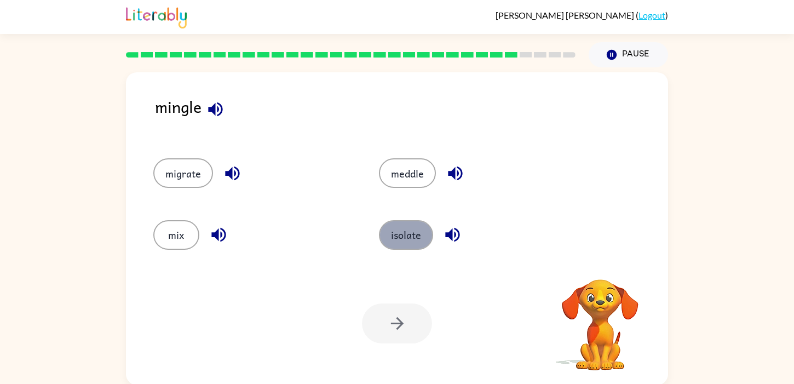
click at [407, 239] on button "isolate" at bounding box center [406, 235] width 54 height 30
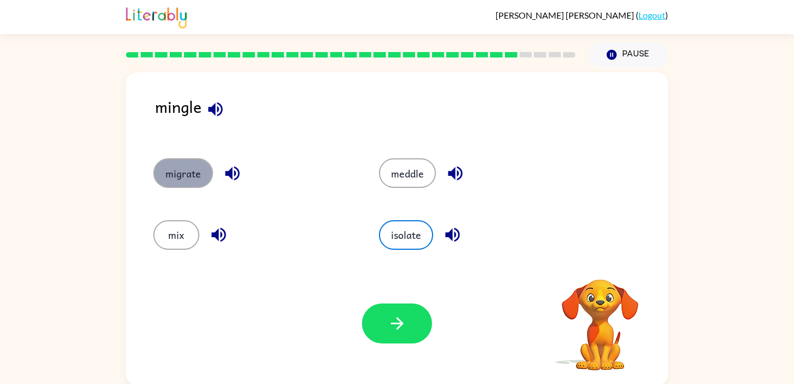
click at [186, 177] on button "migrate" at bounding box center [183, 173] width 60 height 30
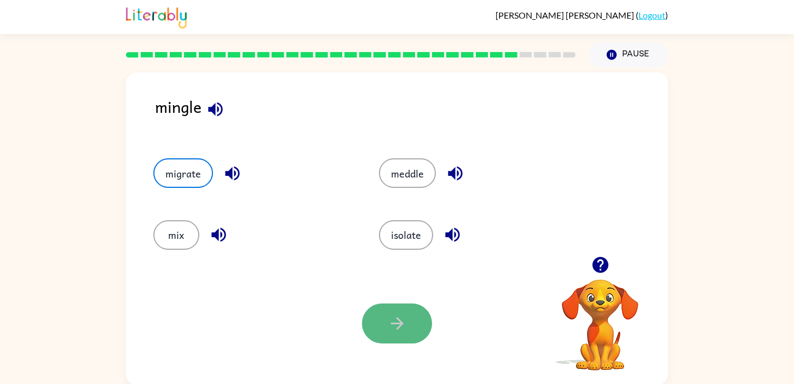
click at [377, 329] on button "button" at bounding box center [397, 323] width 70 height 40
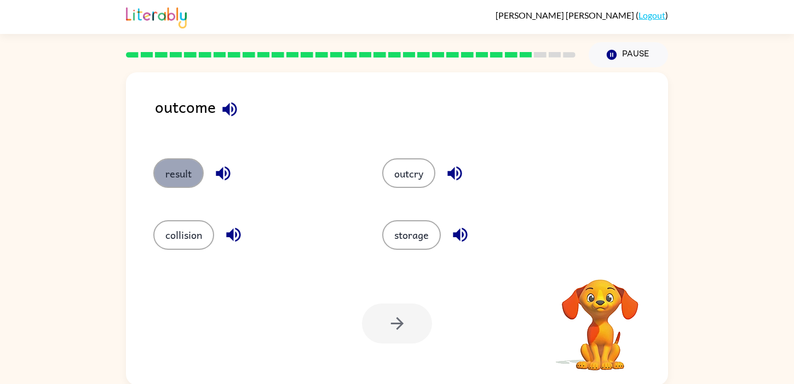
click at [177, 172] on button "result" at bounding box center [178, 173] width 50 height 30
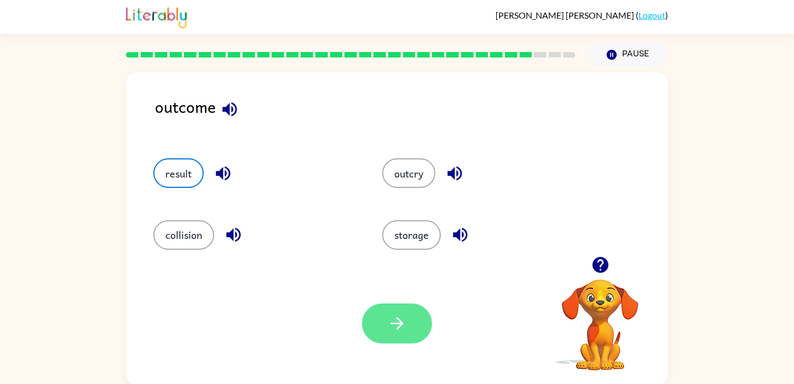
click at [408, 312] on button "button" at bounding box center [397, 323] width 70 height 40
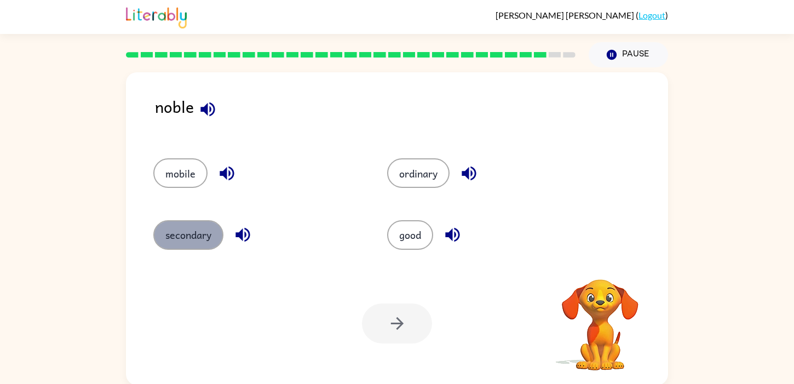
click at [205, 241] on button "secondary" at bounding box center [188, 235] width 70 height 30
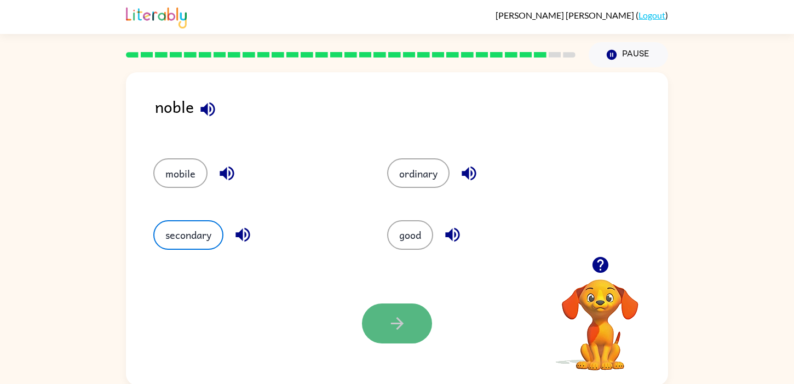
click at [389, 307] on button "button" at bounding box center [397, 323] width 70 height 40
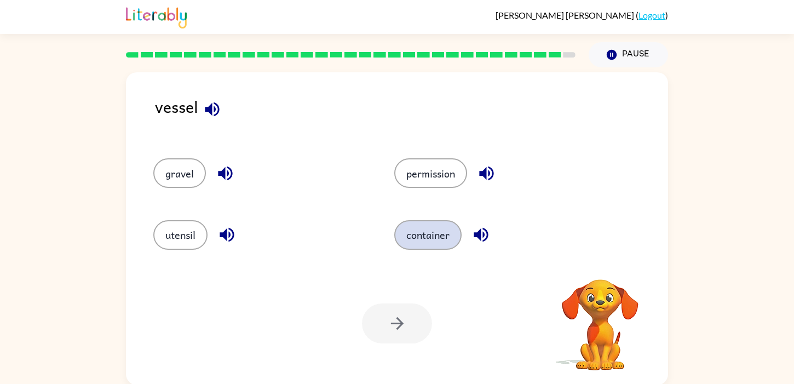
click at [416, 230] on button "container" at bounding box center [427, 235] width 67 height 30
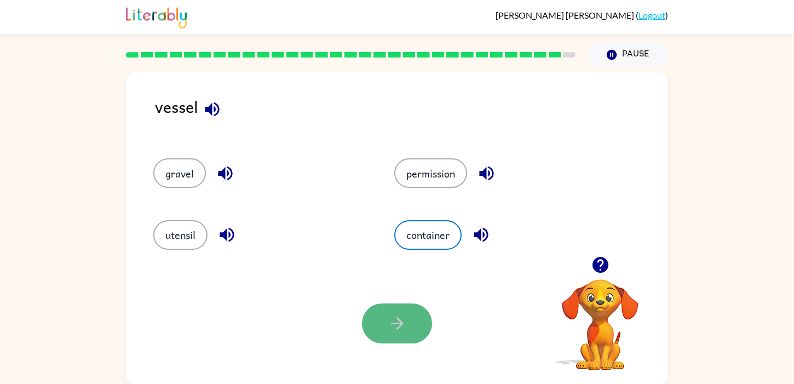
click at [387, 312] on button "button" at bounding box center [397, 323] width 70 height 40
